Goal: Task Accomplishment & Management: Manage account settings

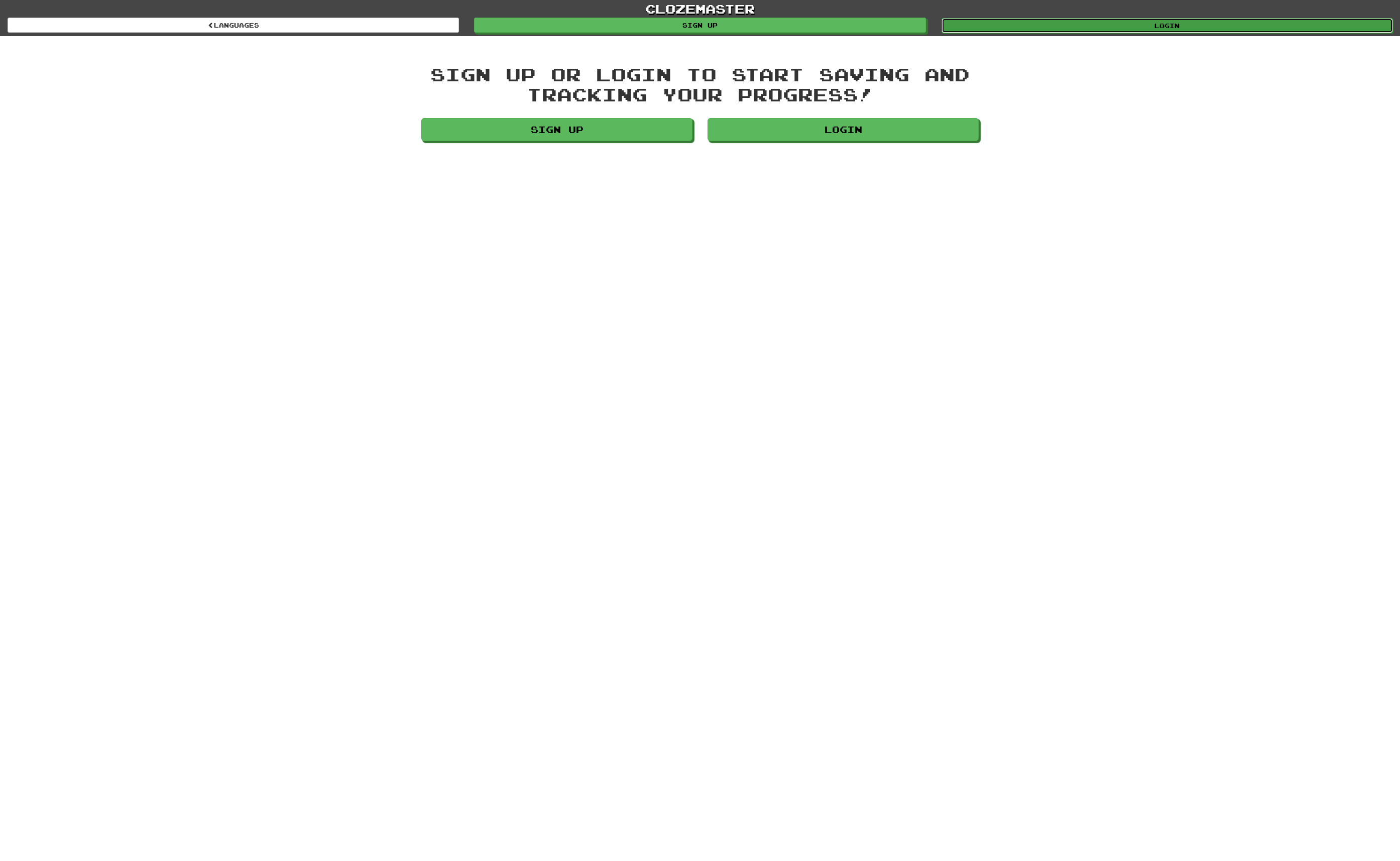
click at [1193, 30] on link "Login" at bounding box center [1167, 26] width 452 height 15
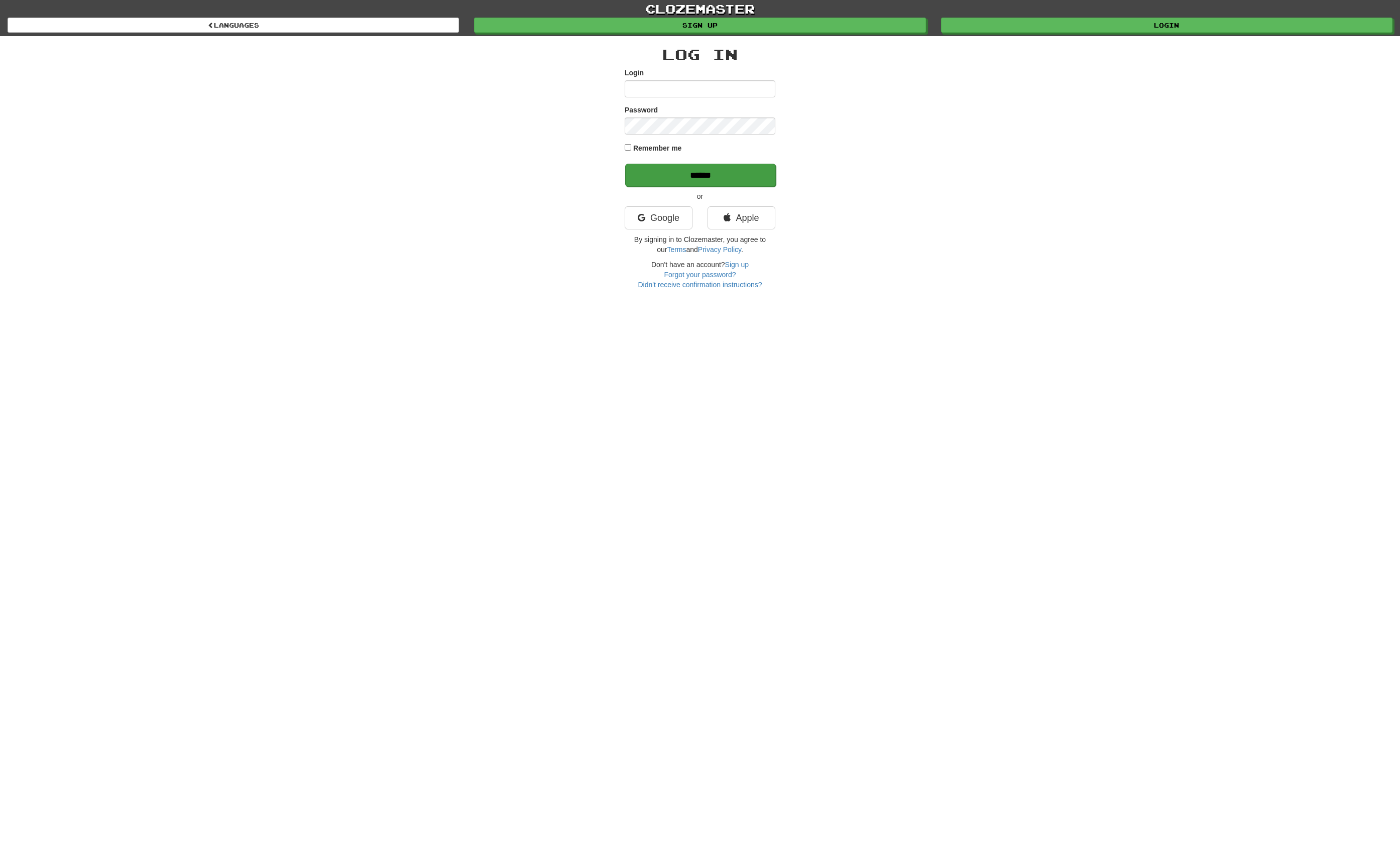
type input "**********"
click at [704, 170] on input "******" at bounding box center [700, 175] width 150 height 23
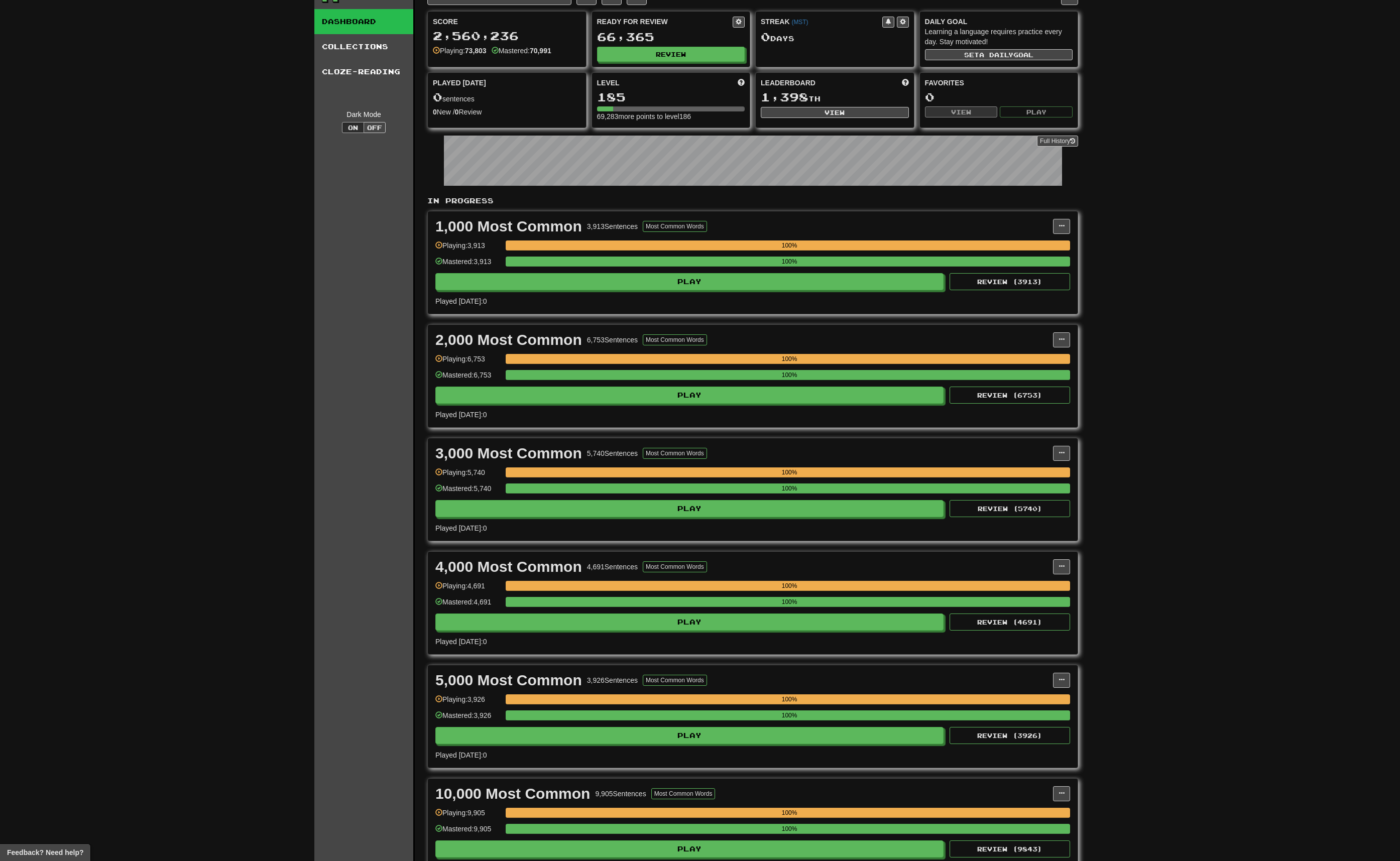
scroll to position [75, 0]
